Goal: Task Accomplishment & Management: Manage account settings

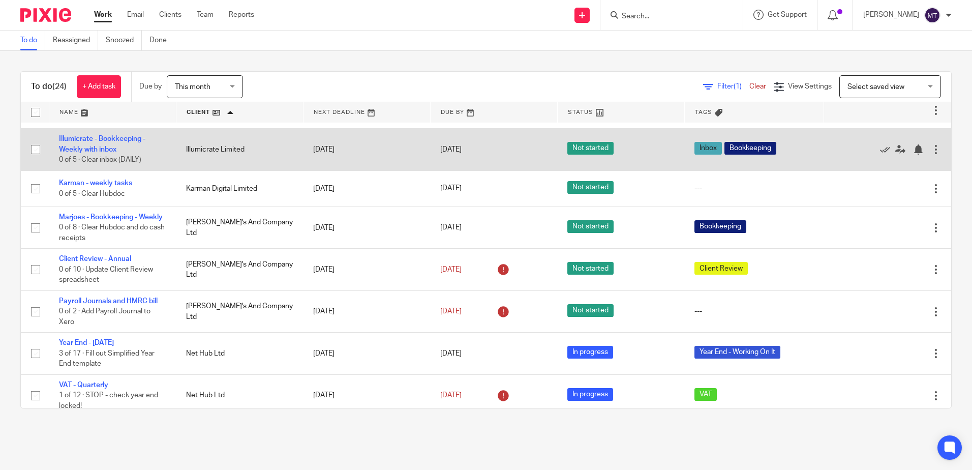
scroll to position [152, 0]
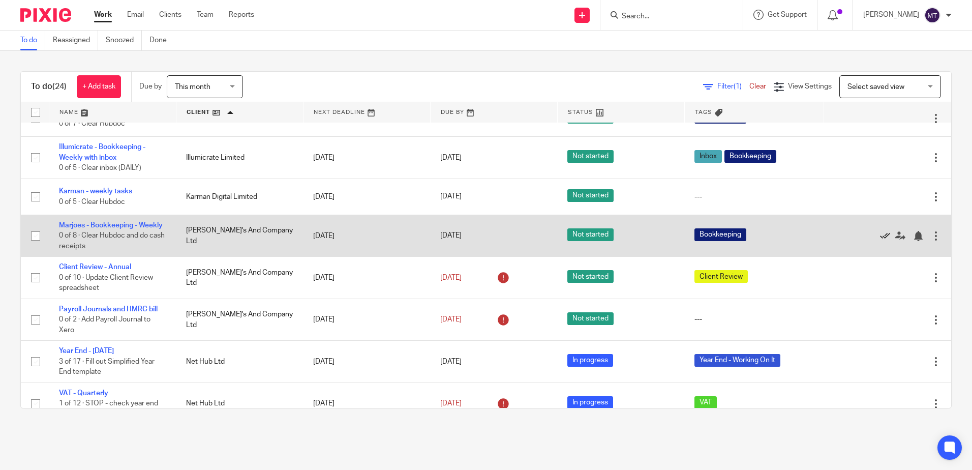
click at [880, 239] on icon at bounding box center [885, 236] width 10 height 10
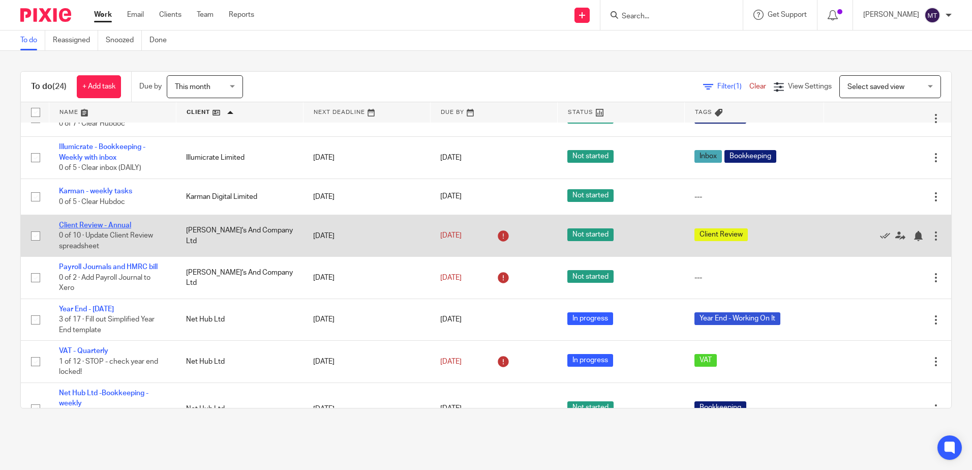
click at [104, 223] on link "Client Review - Annual" at bounding box center [95, 225] width 72 height 7
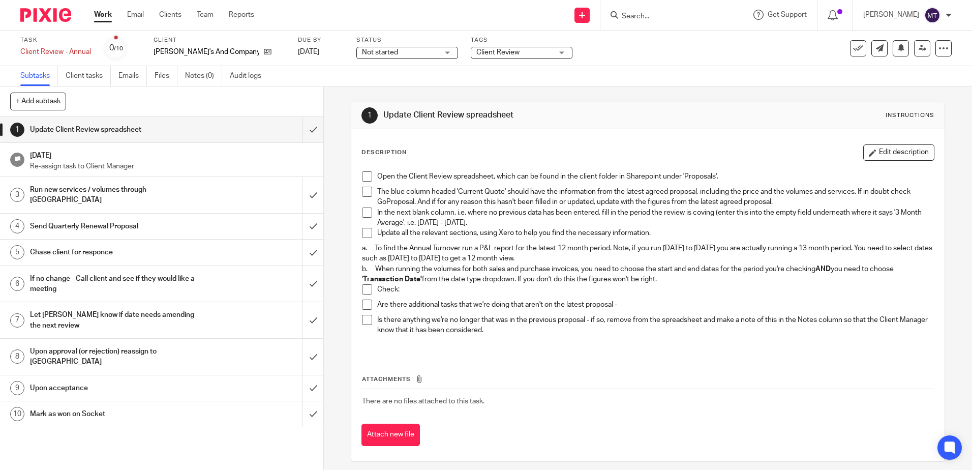
click at [363, 175] on span at bounding box center [367, 176] width 10 height 10
click at [365, 192] on span at bounding box center [367, 192] width 10 height 10
click at [365, 211] on span at bounding box center [367, 212] width 10 height 10
click at [366, 236] on span at bounding box center [367, 233] width 10 height 10
click at [301, 131] on input "submit" at bounding box center [161, 129] width 323 height 25
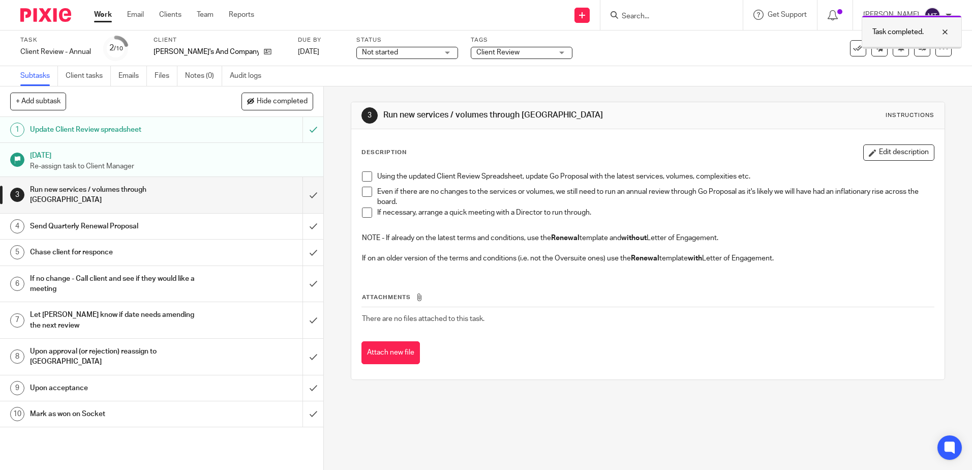
click at [944, 29] on div at bounding box center [937, 32] width 27 height 12
click at [919, 47] on icon at bounding box center [923, 48] width 8 height 8
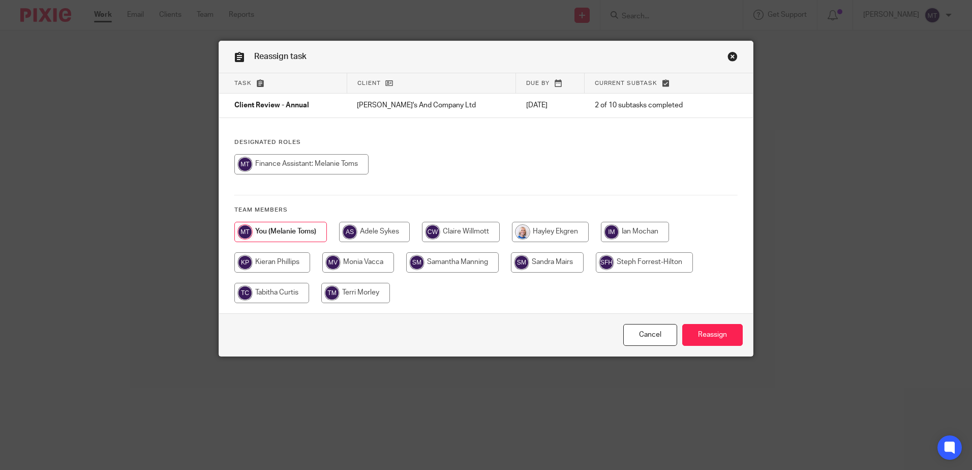
click at [559, 229] on input "radio" at bounding box center [550, 232] width 77 height 20
radio input "true"
click at [705, 331] on input "Reassign" at bounding box center [712, 335] width 60 height 22
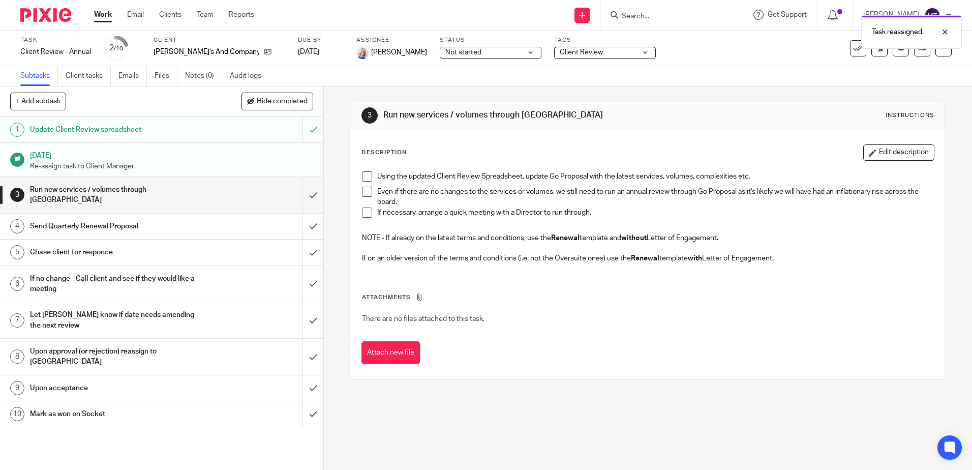
click at [103, 11] on link "Work" at bounding box center [103, 15] width 18 height 10
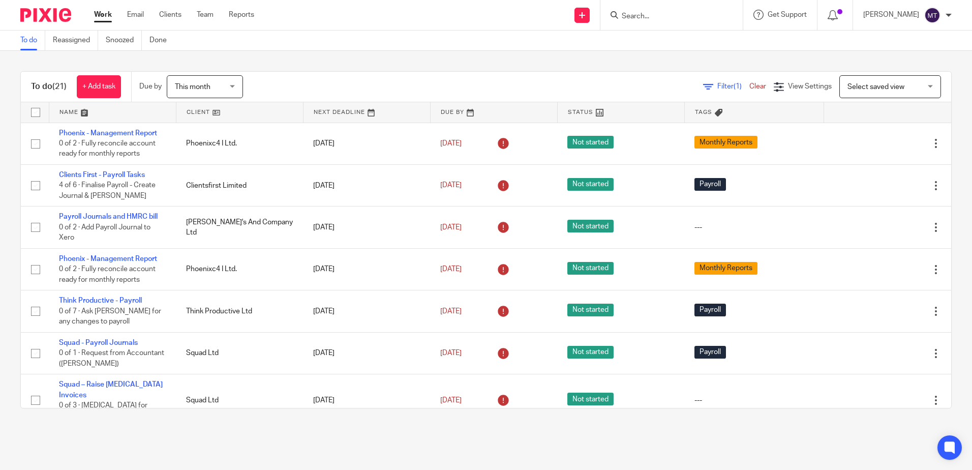
click at [192, 110] on link at bounding box center [239, 112] width 127 height 20
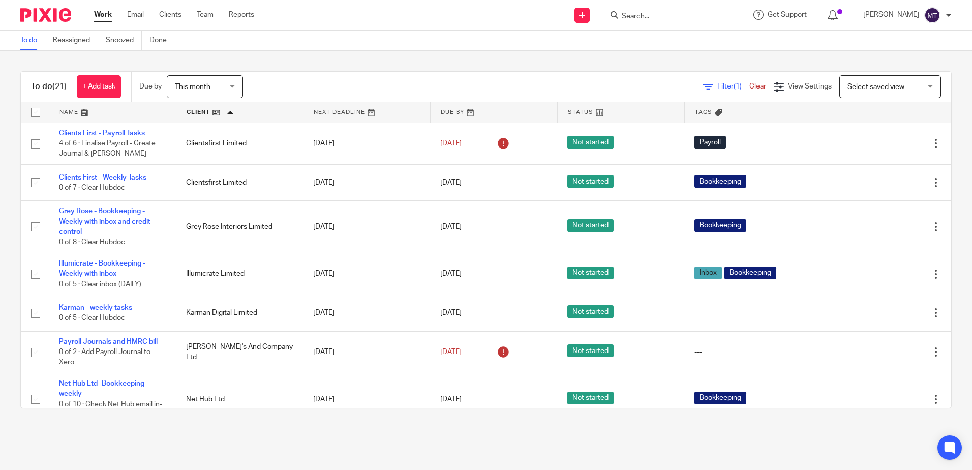
click at [657, 19] on input "Search" at bounding box center [666, 16] width 91 height 9
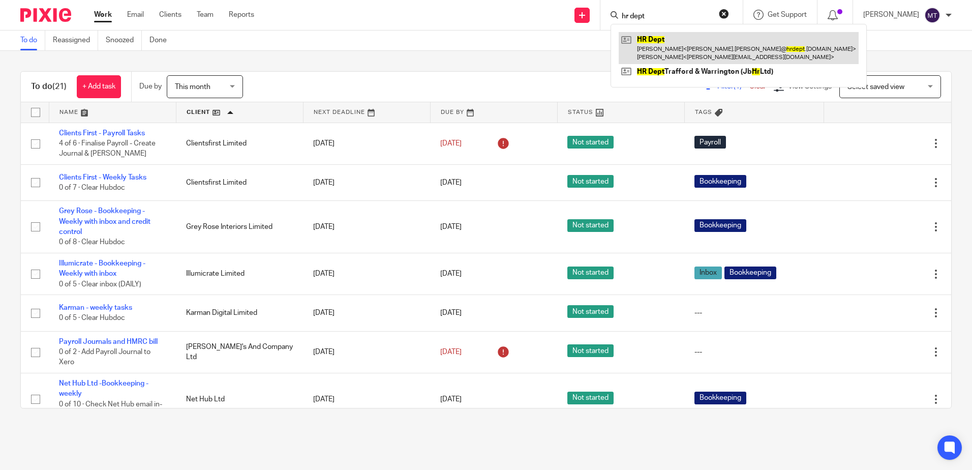
type input "hr dept"
click at [660, 48] on link at bounding box center [739, 48] width 240 height 32
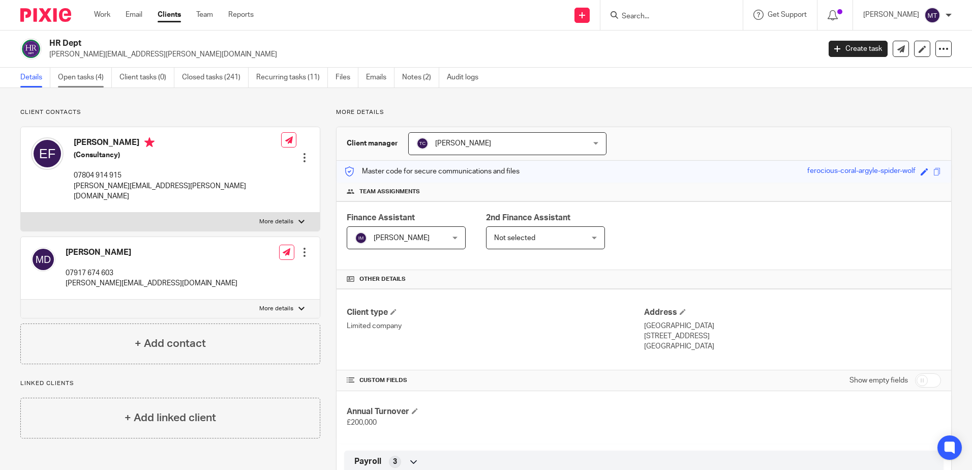
click at [80, 76] on link "Open tasks (4)" at bounding box center [85, 78] width 54 height 20
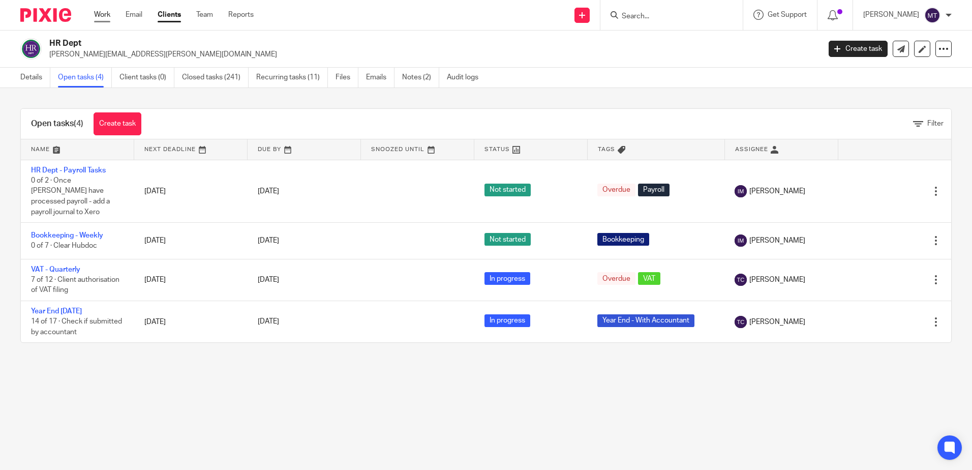
click at [104, 14] on link "Work" at bounding box center [102, 15] width 16 height 10
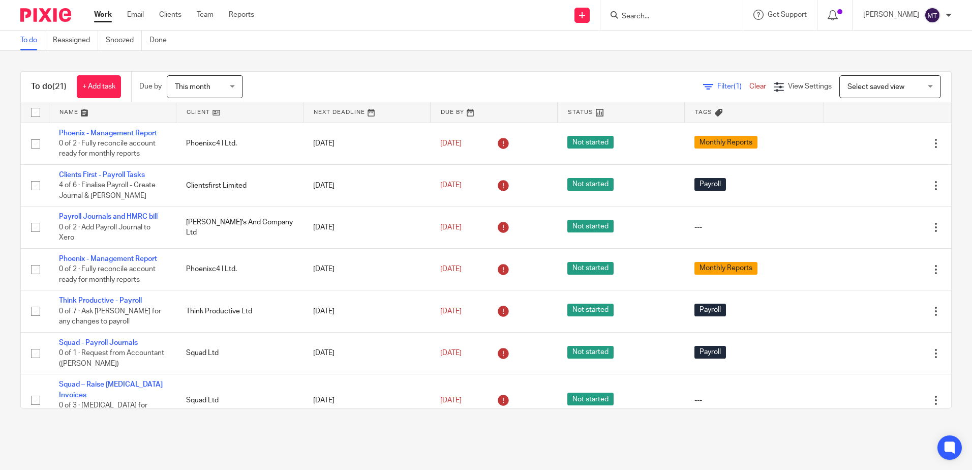
click at [198, 112] on link at bounding box center [239, 112] width 127 height 20
